Goal: Task Accomplishment & Management: Use online tool/utility

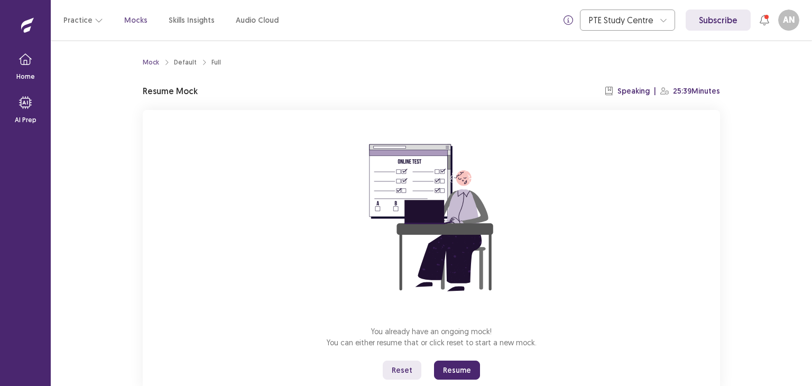
click at [462, 376] on button "Resume" at bounding box center [457, 370] width 46 height 19
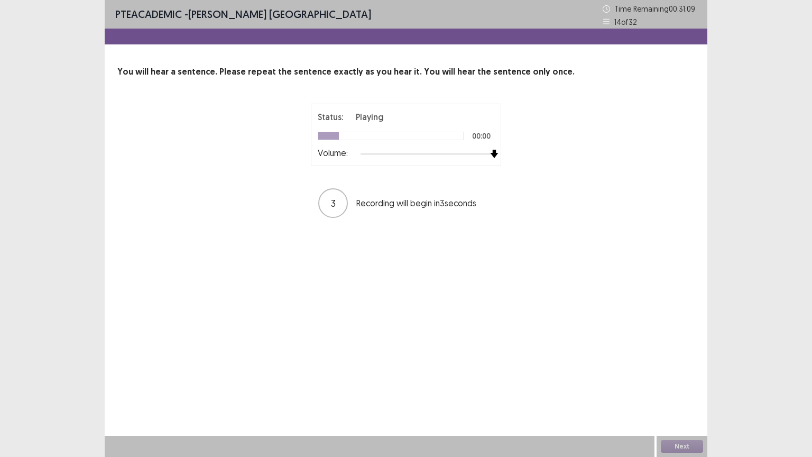
click at [489, 153] on div at bounding box center [428, 154] width 134 height 8
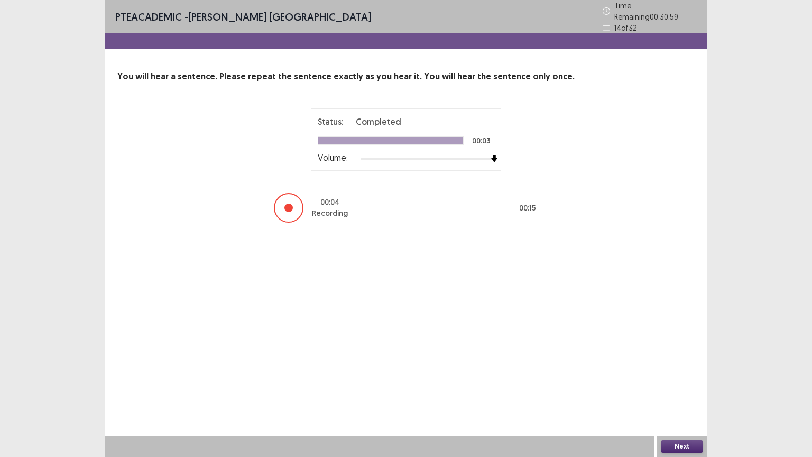
click at [691, 386] on button "Next" at bounding box center [682, 446] width 42 height 13
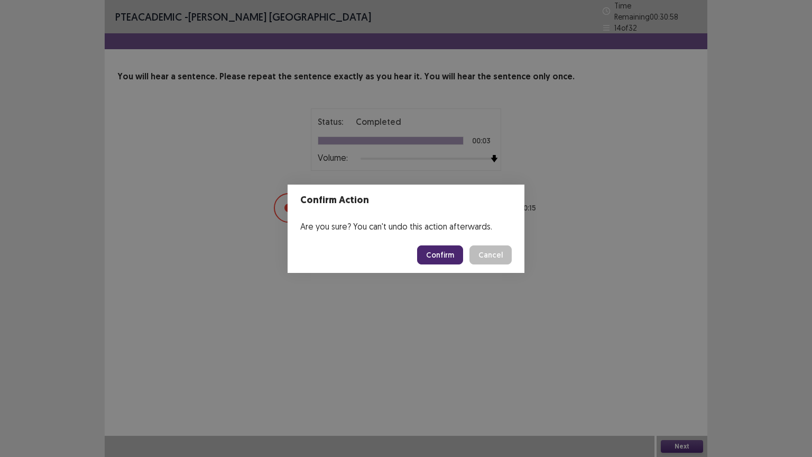
click at [434, 255] on button "Confirm" at bounding box center [440, 254] width 46 height 19
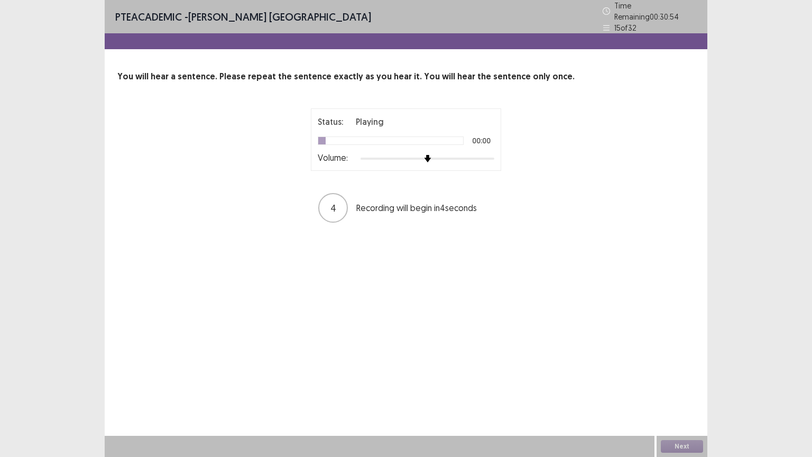
click at [492, 154] on div at bounding box center [428, 158] width 134 height 8
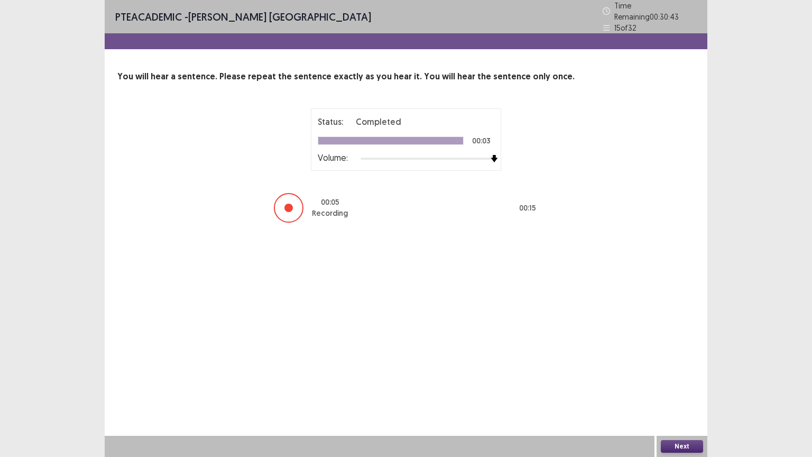
click at [698, 386] on button "Next" at bounding box center [682, 446] width 42 height 13
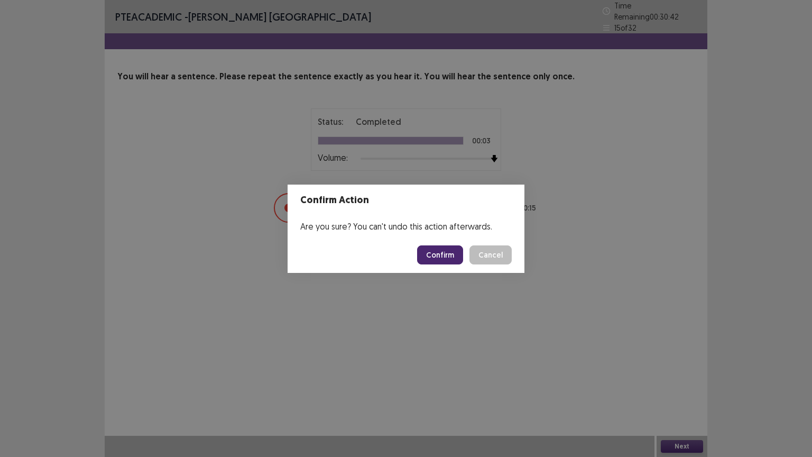
click at [441, 262] on button "Confirm" at bounding box center [440, 254] width 46 height 19
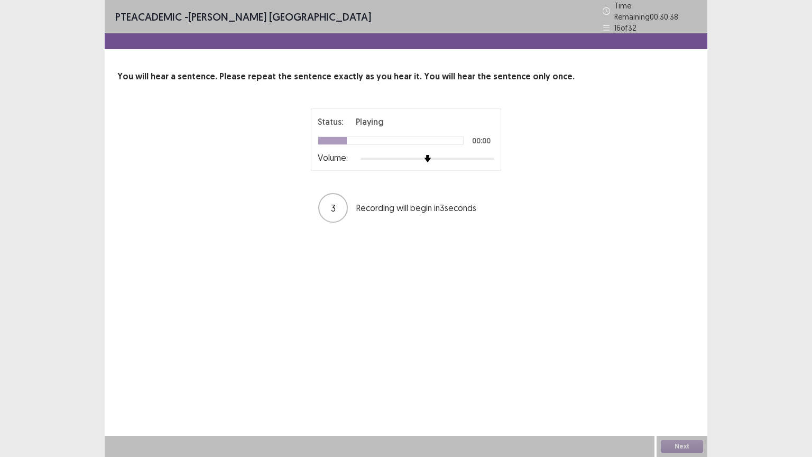
click at [492, 154] on div at bounding box center [428, 158] width 134 height 8
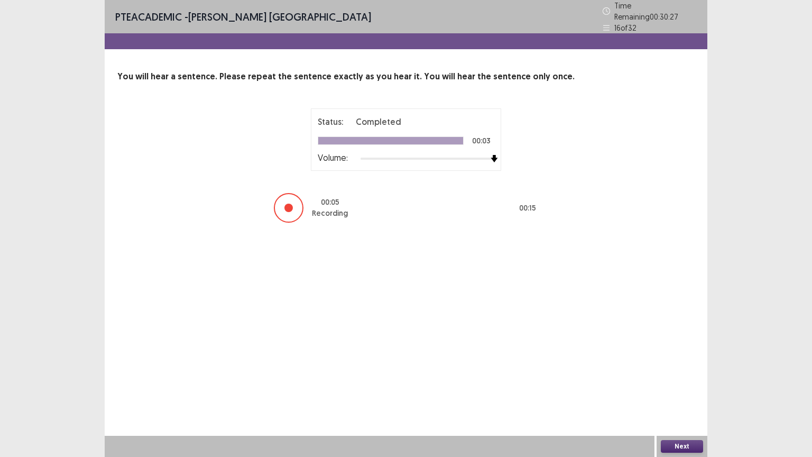
click at [680, 386] on button "Next" at bounding box center [682, 446] width 42 height 13
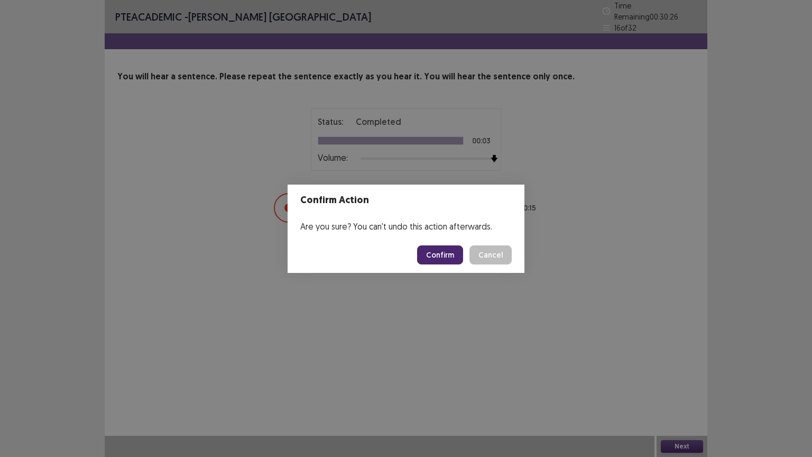
click at [442, 251] on button "Confirm" at bounding box center [440, 254] width 46 height 19
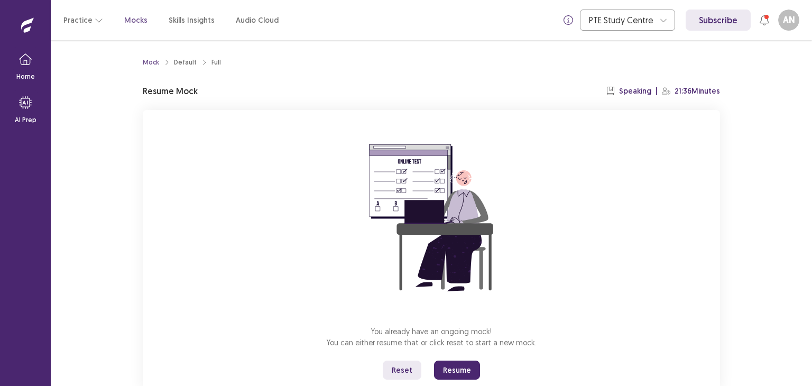
click at [134, 23] on p "Mocks" at bounding box center [135, 20] width 23 height 11
